Goal: Information Seeking & Learning: Learn about a topic

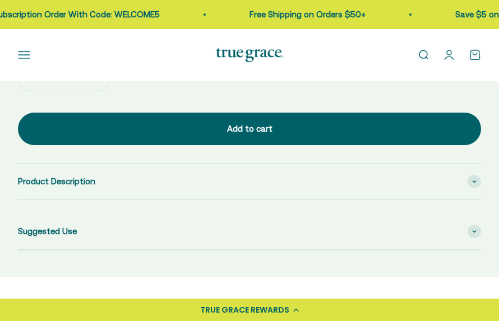
scroll to position [1032, 0]
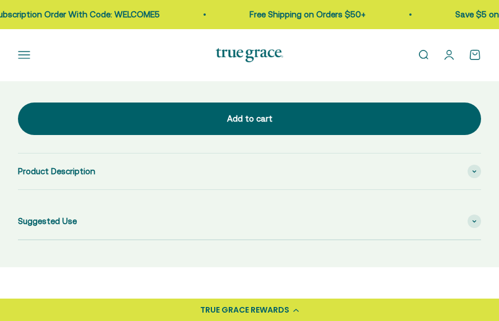
click at [470, 175] on div "Product Description" at bounding box center [249, 172] width 463 height 36
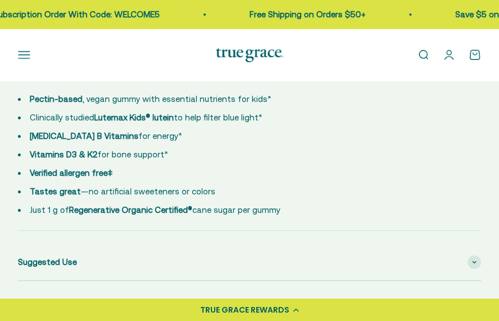
scroll to position [1152, 0]
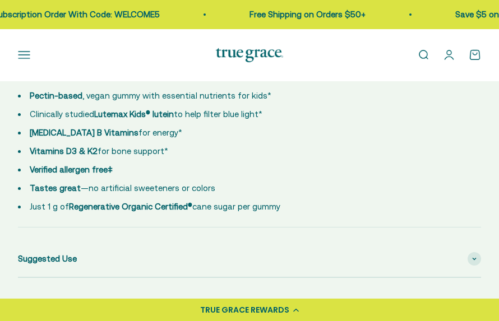
click at [472, 257] on span at bounding box center [473, 258] width 13 height 13
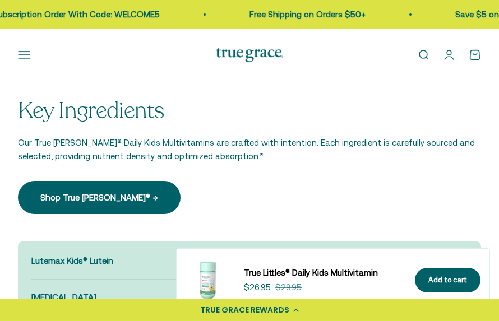
scroll to position [1584, 0]
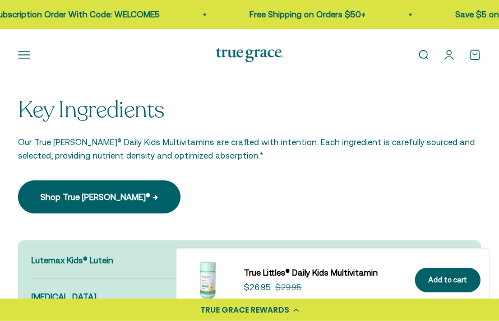
click at [117, 192] on link "Shop True Littles® →" at bounding box center [99, 196] width 163 height 33
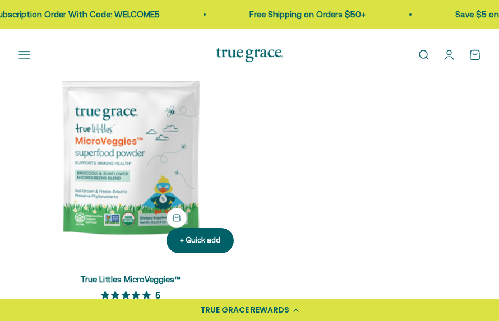
scroll to position [544, 0]
click at [151, 280] on link "True Littles MicroVeggies™" at bounding box center [130, 280] width 100 height 10
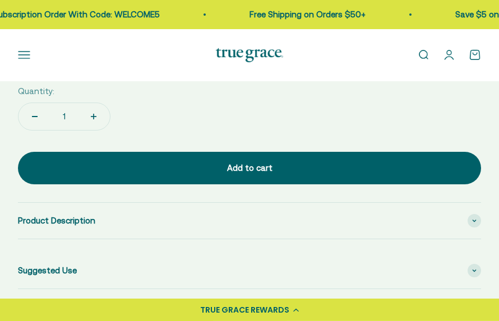
scroll to position [983, 0]
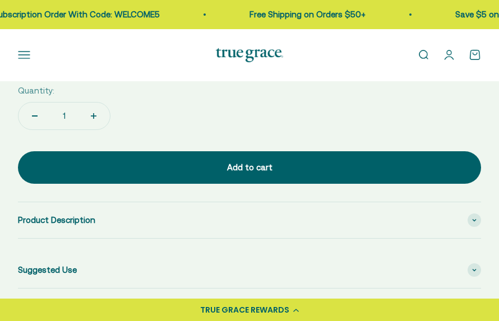
click at [475, 219] on span at bounding box center [473, 219] width 13 height 13
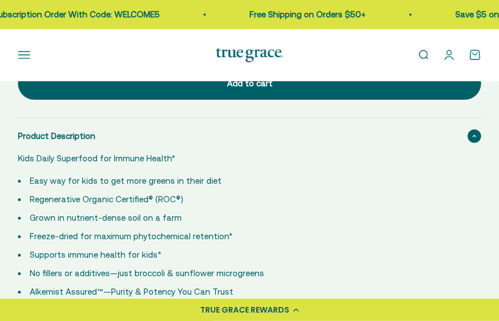
scroll to position [1067, 0]
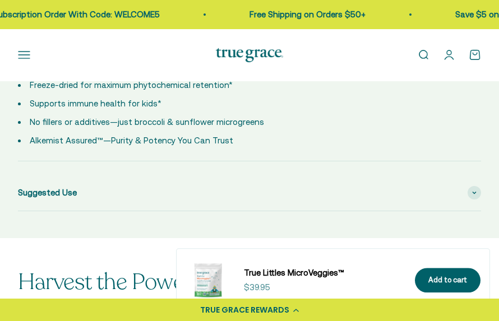
click at [472, 191] on icon at bounding box center [474, 192] width 4 height 3
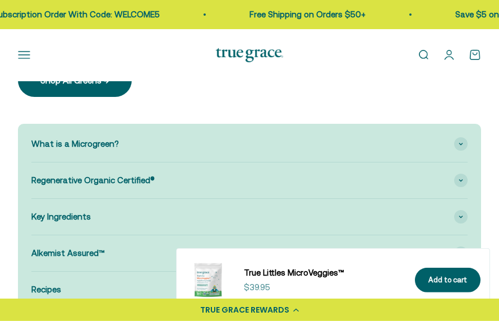
scroll to position [1545, 0]
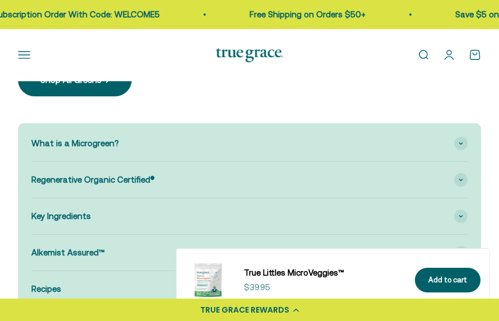
click at [458, 215] on span at bounding box center [460, 216] width 13 height 13
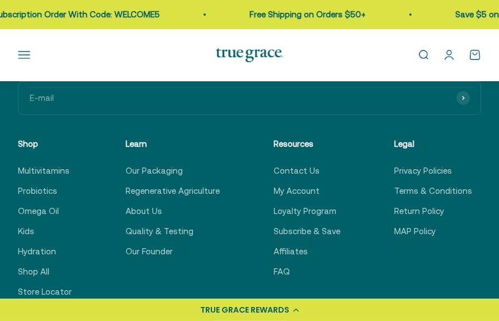
scroll to position [4913, 0]
click at [147, 204] on link "About Us" at bounding box center [144, 210] width 36 height 13
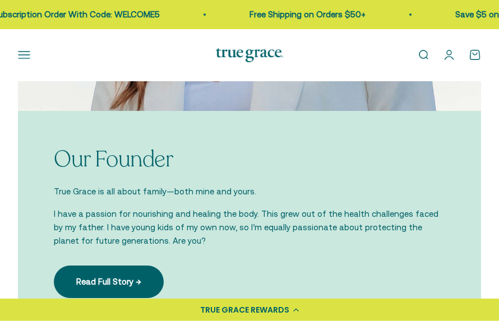
scroll to position [1371, 0]
click at [118, 283] on link "Read Full Story →" at bounding box center [109, 281] width 110 height 33
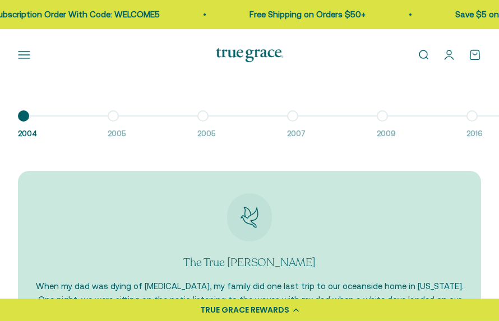
scroll to position [1365, 0]
click at [118, 116] on button "Go to item 2 2005" at bounding box center [153, 128] width 90 height 24
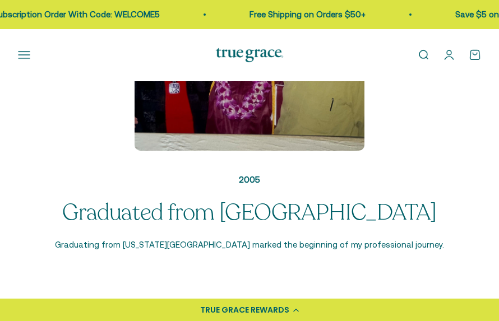
scroll to position [1143, 0]
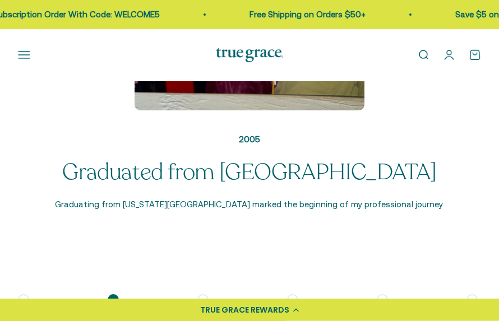
click at [202, 300] on button "Go to item 3 2005" at bounding box center [242, 312] width 90 height 24
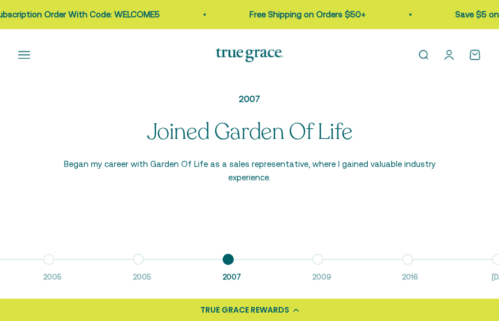
scroll to position [1222, 0]
click at [144, 260] on button "Go to item 3 2005" at bounding box center [178, 271] width 90 height 24
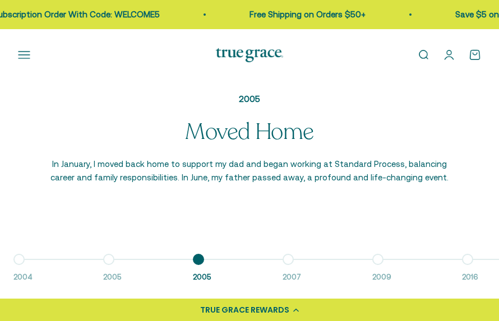
scroll to position [0, 0]
click at [295, 265] on button "Go to item 4 2007" at bounding box center [332, 271] width 90 height 24
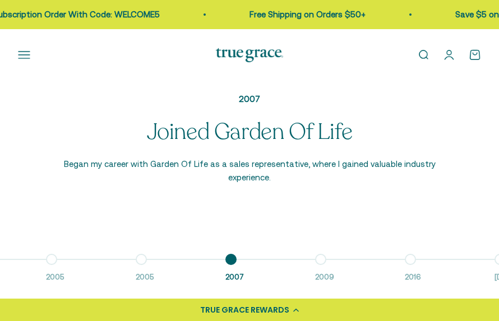
scroll to position [0, 64]
click at [318, 259] on button "Go to item 5 2009" at bounding box center [357, 271] width 90 height 24
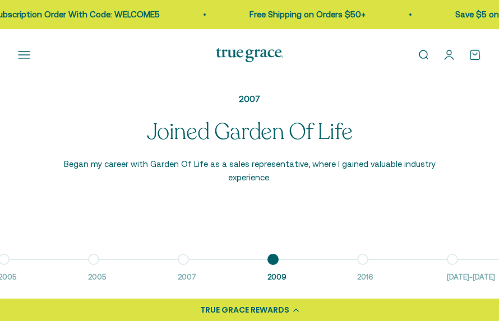
scroll to position [0, 154]
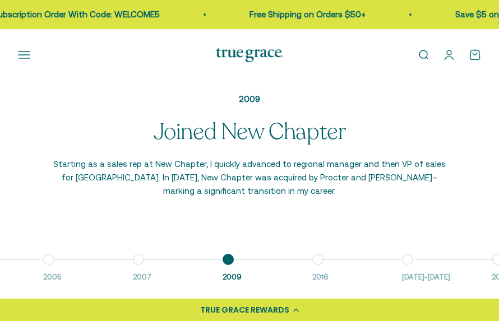
click at [319, 260] on button "Go to item 6 2016" at bounding box center [357, 271] width 90 height 24
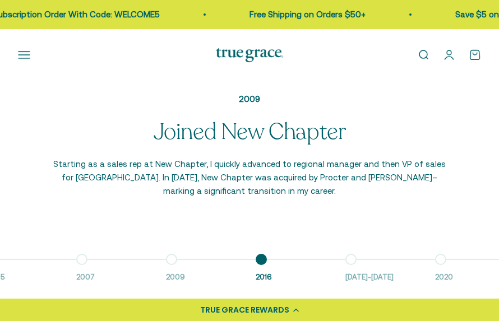
scroll to position [0, 244]
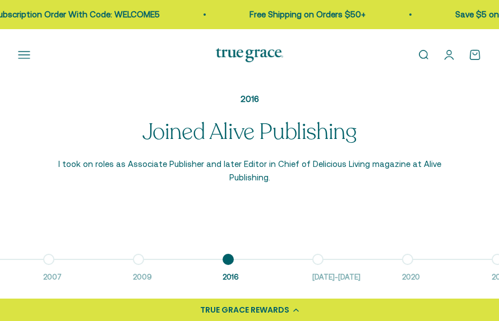
click at [319, 261] on button "Go to item 7 2016-2018" at bounding box center [357, 271] width 90 height 24
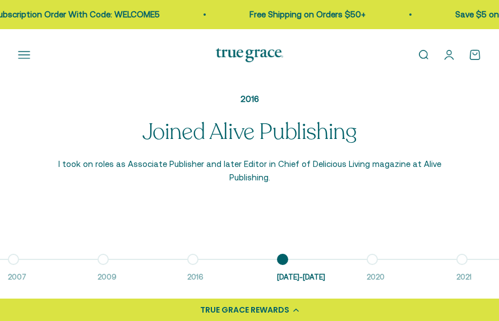
scroll to position [0, 333]
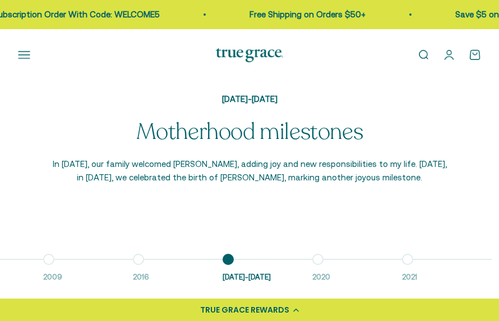
click at [319, 259] on button "Go to item 8 2020" at bounding box center [357, 271] width 90 height 24
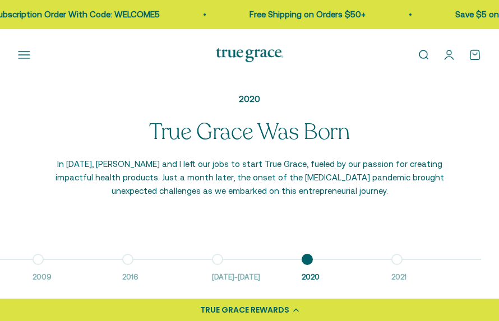
scroll to position [0, 344]
click at [400, 259] on button "Go to item 9 2021" at bounding box center [436, 271] width 90 height 24
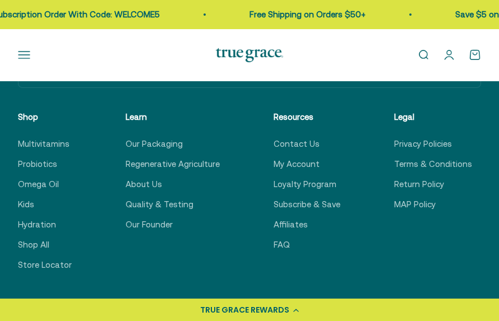
scroll to position [2245, 0]
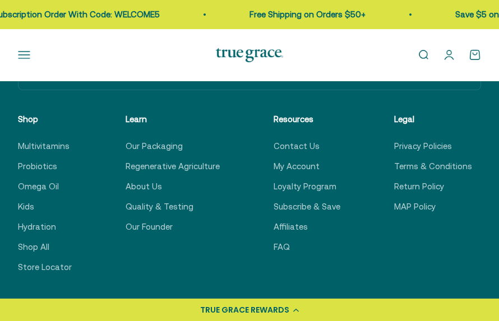
click at [274, 247] on link "FAQ" at bounding box center [281, 246] width 16 height 13
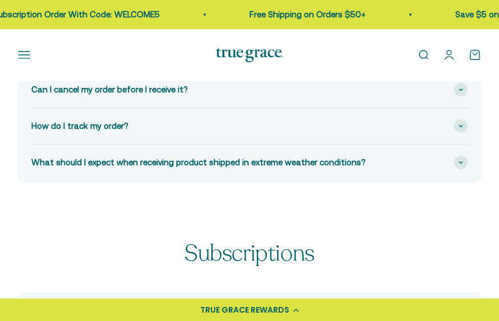
click at [457, 163] on span at bounding box center [460, 162] width 13 height 13
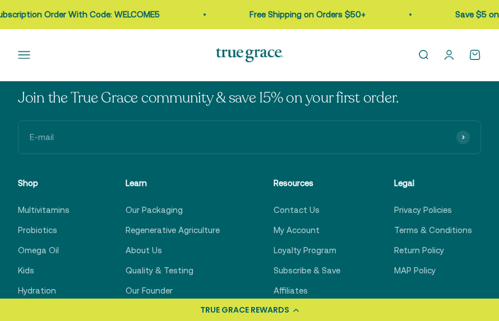
scroll to position [824, 0]
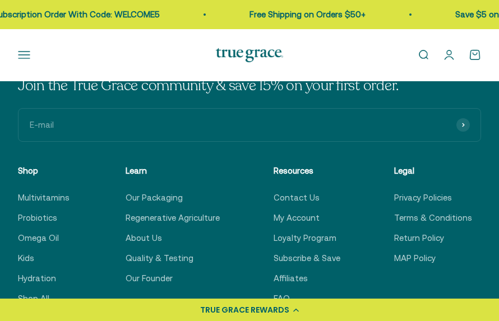
click at [39, 282] on link "Hydration" at bounding box center [37, 278] width 38 height 13
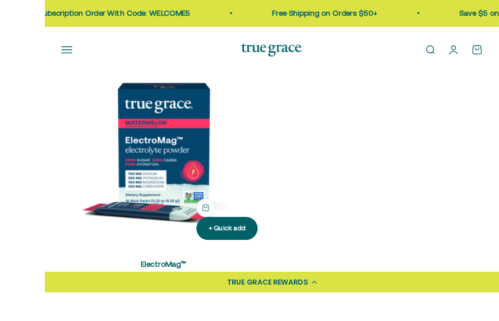
scroll to position [565, 0]
